Goal: Book appointment/travel/reservation

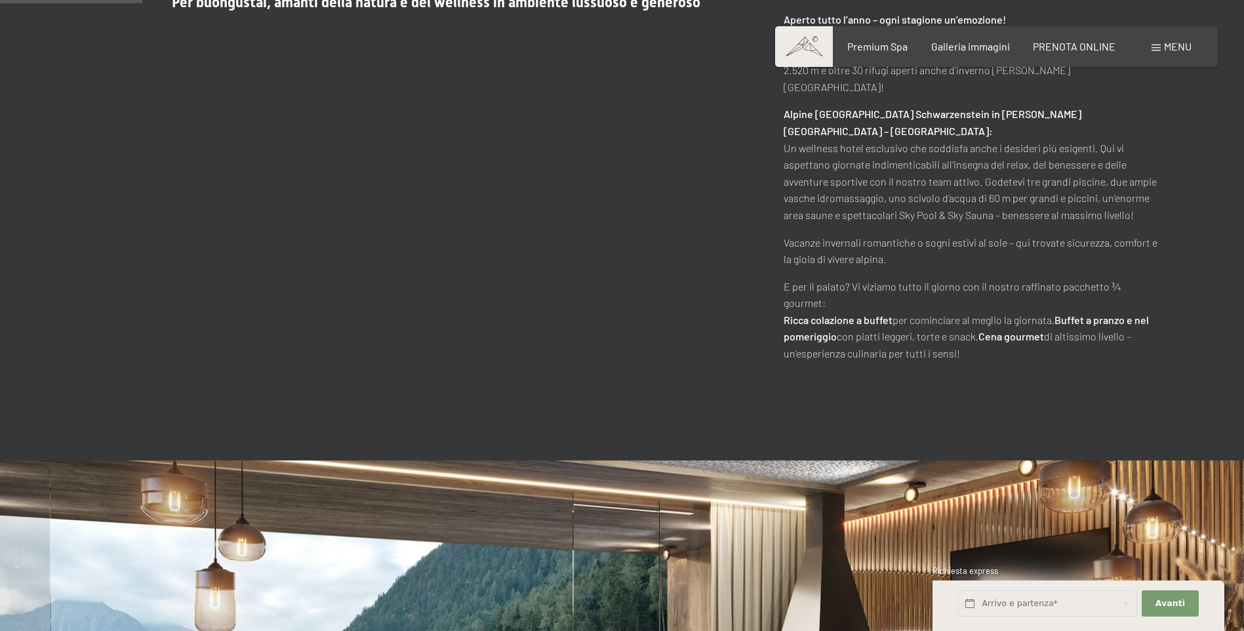
scroll to position [1049, 0]
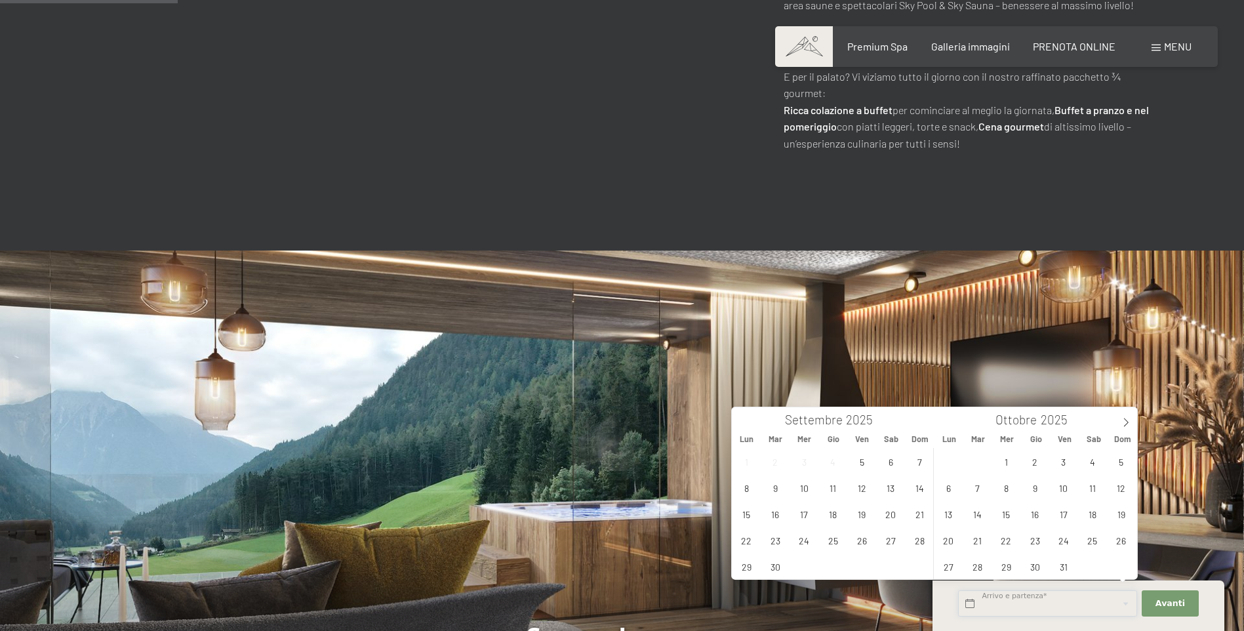
click at [1050, 608] on input "text" at bounding box center [1047, 603] width 179 height 27
click at [918, 487] on span "14" at bounding box center [920, 488] width 26 height 26
click at [739, 509] on span "15" at bounding box center [747, 514] width 26 height 26
type input "Dom. 14/09/2025 - Lun. 15/09/2025"
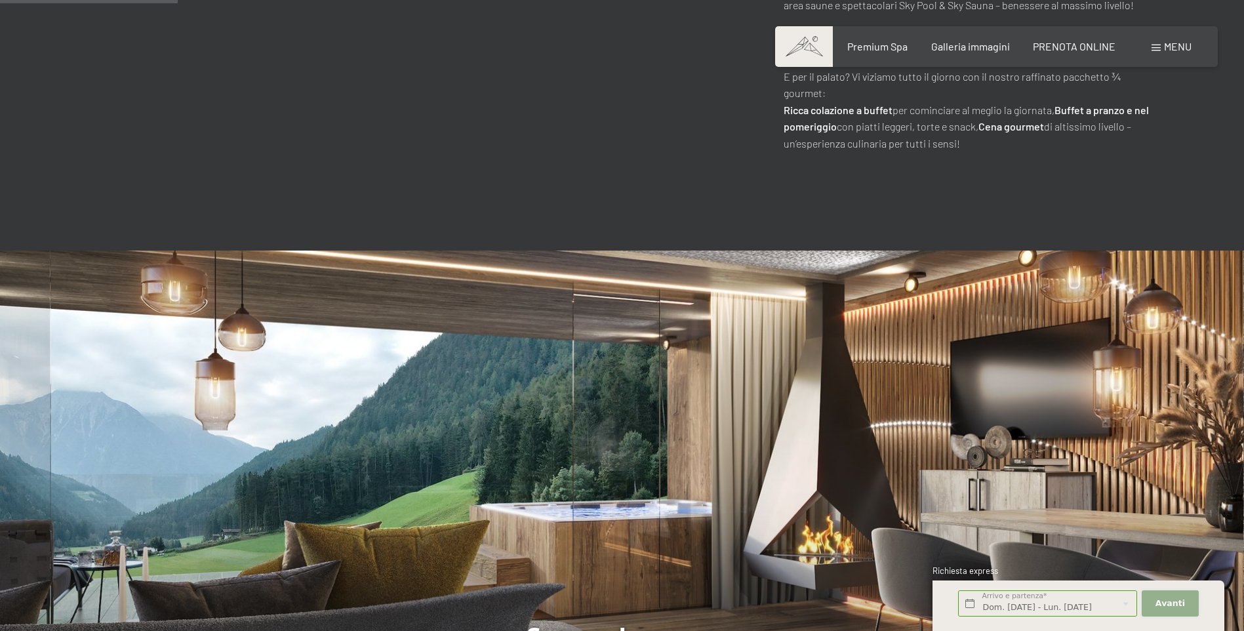
scroll to position [0, 0]
click at [1171, 600] on span "Avanti" at bounding box center [1169, 603] width 29 height 12
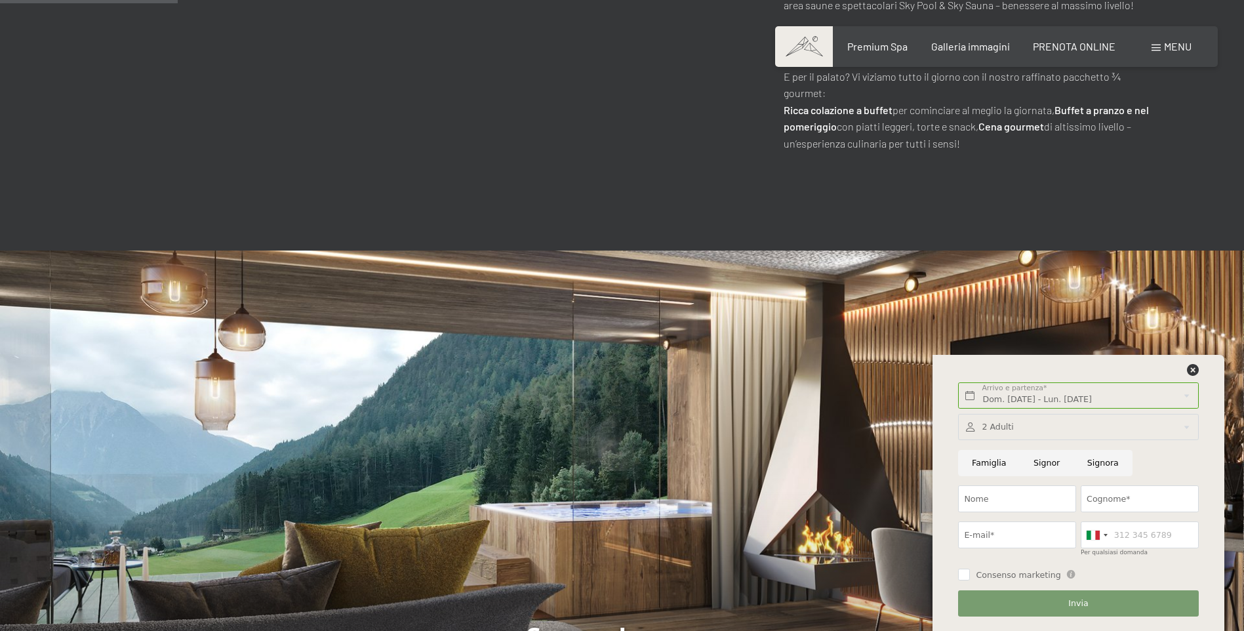
click at [1095, 460] on input "Signora" at bounding box center [1102, 463] width 59 height 27
radio input "true"
click at [1023, 505] on input "Nome" at bounding box center [1017, 498] width 118 height 27
type input "DEBORA"
type input "DORA"
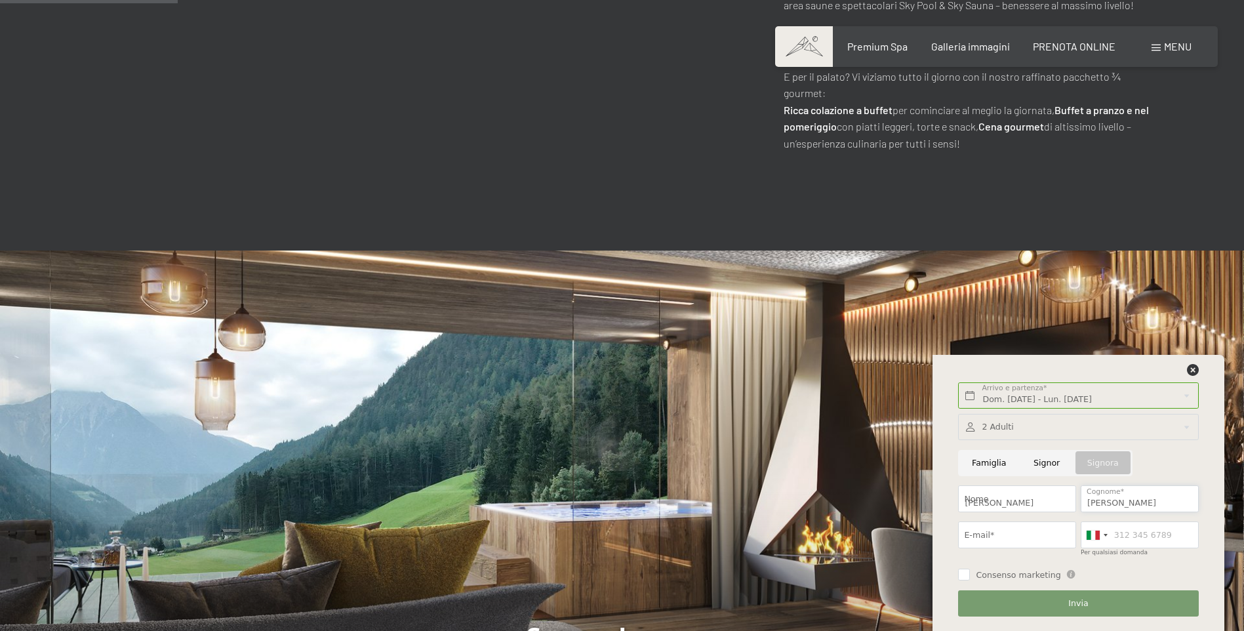
type input "debora.dora@bancobpm.it"
type input "3332257754"
drag, startPoint x: 959, startPoint y: 572, endPoint x: 977, endPoint y: 571, distance: 18.4
click at [961, 572] on input "Consenso marketing" at bounding box center [964, 574] width 12 height 12
checkbox input "true"
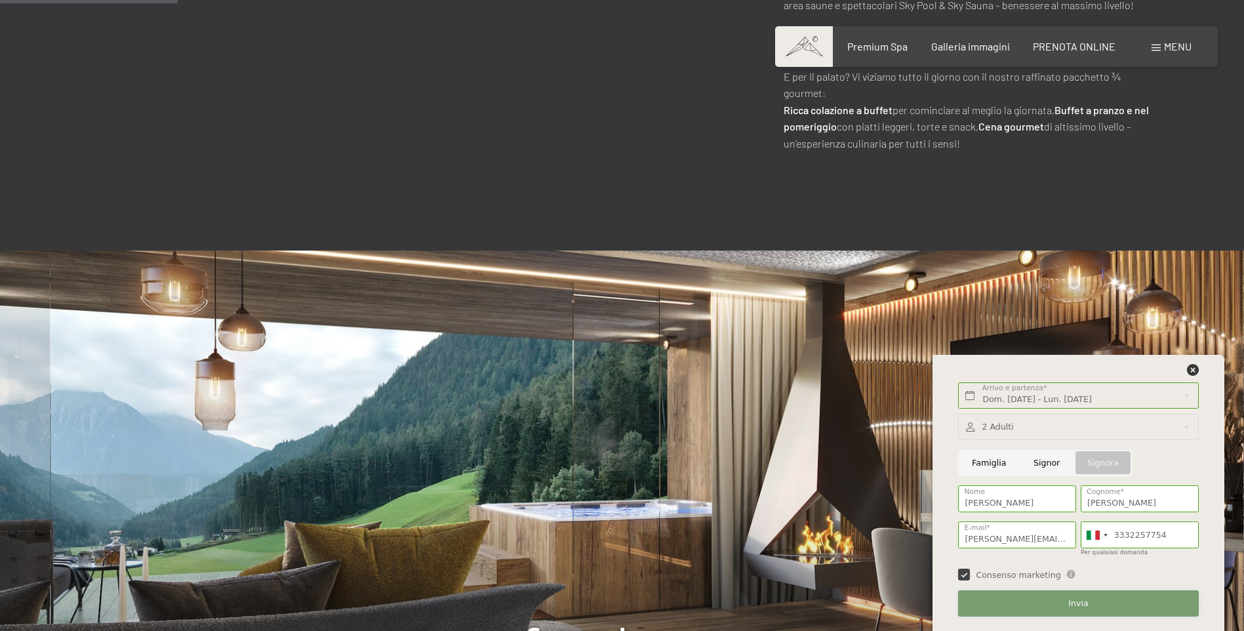
click at [1009, 595] on button "Invia" at bounding box center [1078, 603] width 240 height 27
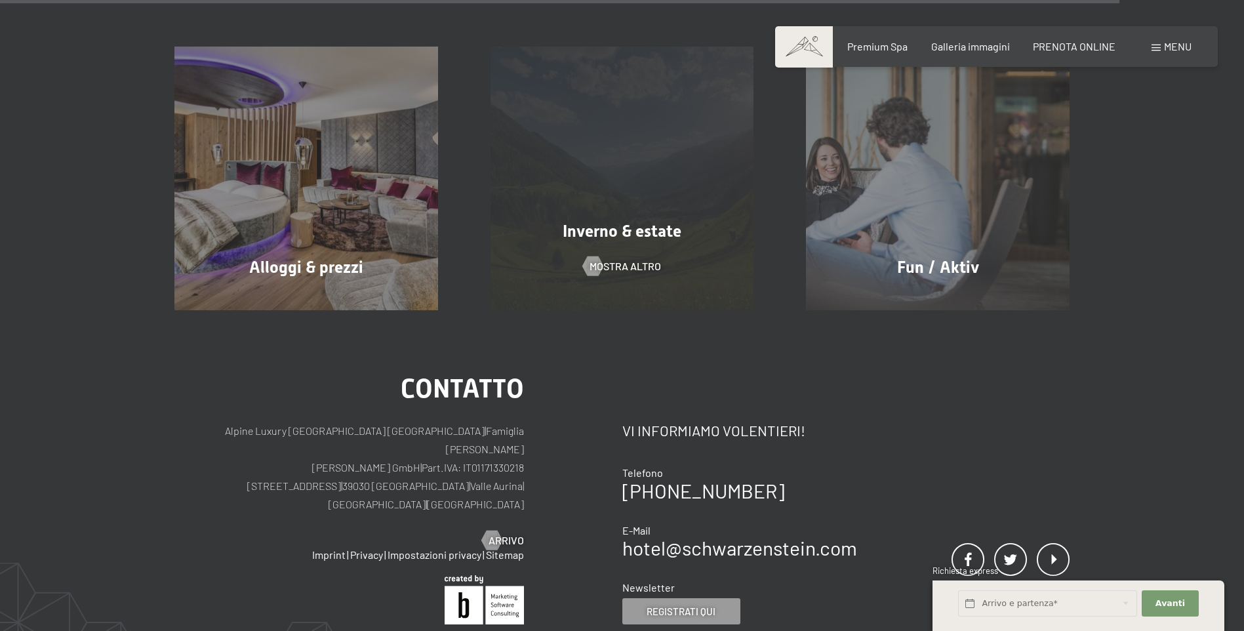
scroll to position [1180, 0]
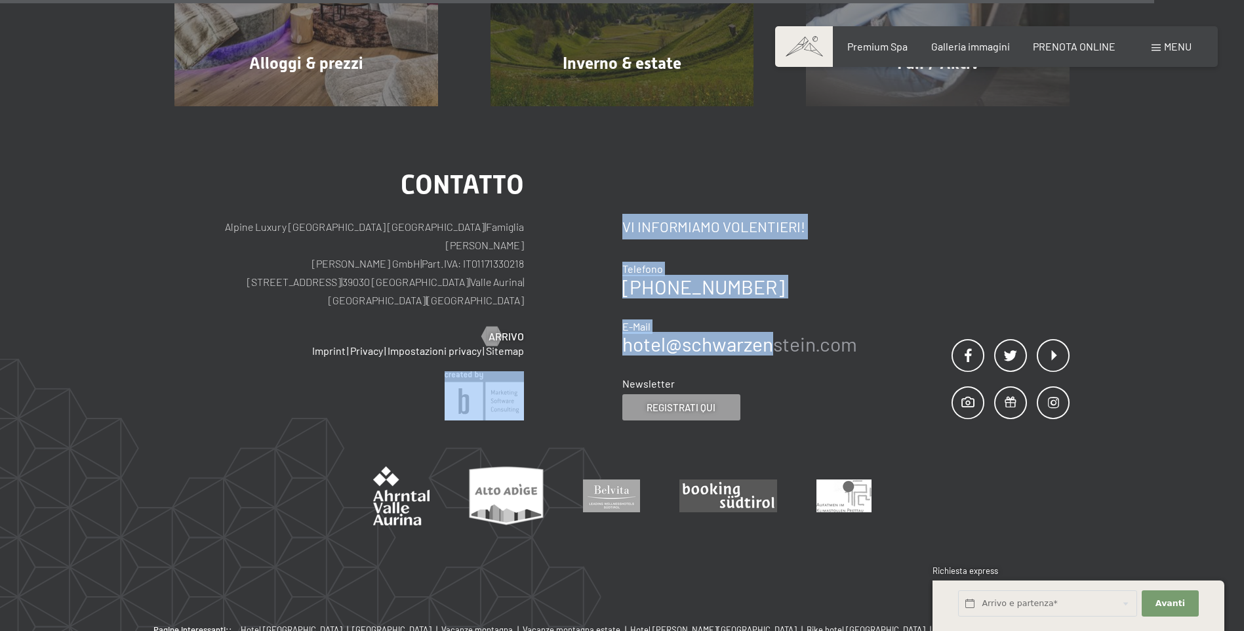
drag, startPoint x: 617, startPoint y: 320, endPoint x: 772, endPoint y: 328, distance: 154.9
click at [772, 328] on div "Contatto Alpine Luxury [GEOGRAPHIC_DATA] SCHWARZENSTEIN | Famiglia Zimmerhofer …" at bounding box center [621, 296] width 895 height 249
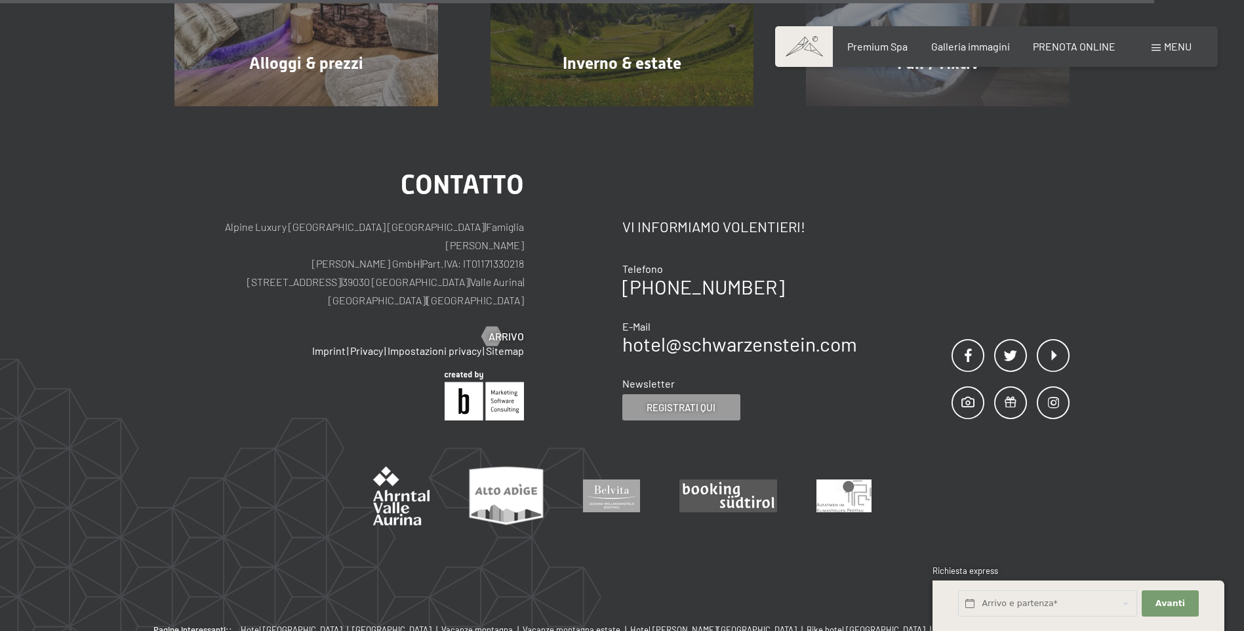
click at [642, 347] on div "Contatto Vi informiamo volentieri! Telefono [PHONE_NUMBER] E-Mail hotel@ no-spa…" at bounding box center [739, 306] width 235 height 229
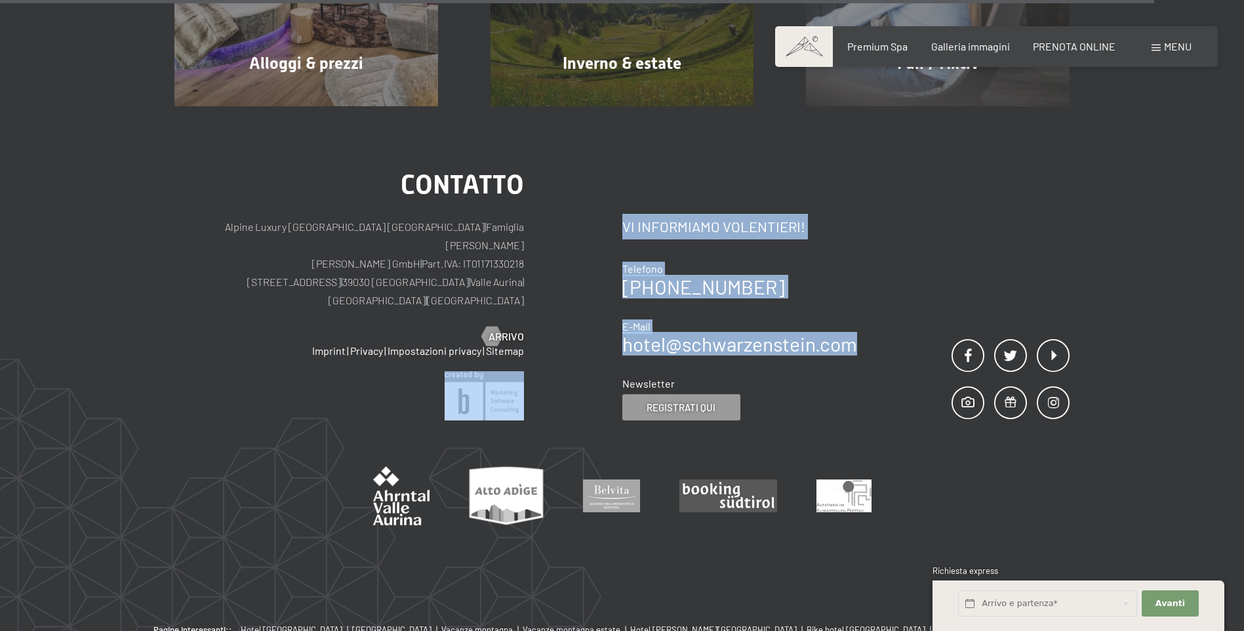
drag, startPoint x: 654, startPoint y: 326, endPoint x: 859, endPoint y: 332, distance: 205.3
click at [859, 332] on div "Contatto Alpine Luxury [GEOGRAPHIC_DATA] SCHWARZENSTEIN | Famiglia Zimmerhofer …" at bounding box center [621, 296] width 895 height 249
copy div "| Contatto Vi informiamo volentieri! Telefono [PHONE_NUMBER] E-Mail hotel@ no-s…"
